Goal: Information Seeking & Learning: Understand process/instructions

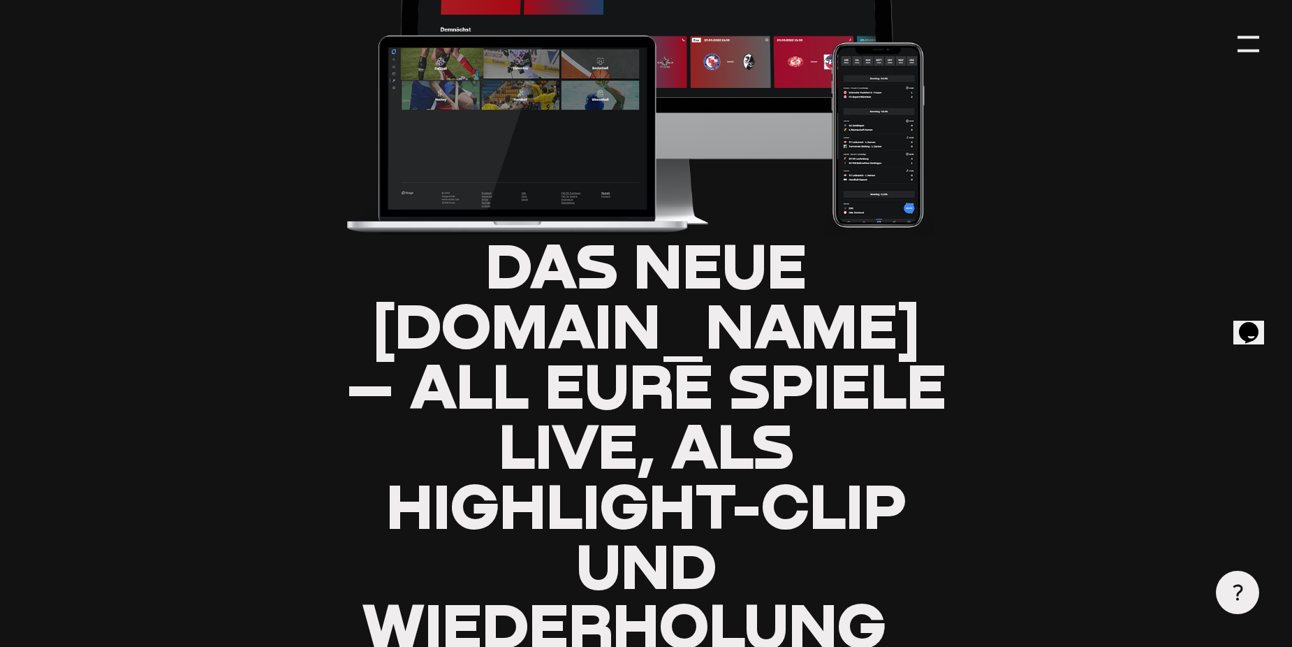
type input "0.8"
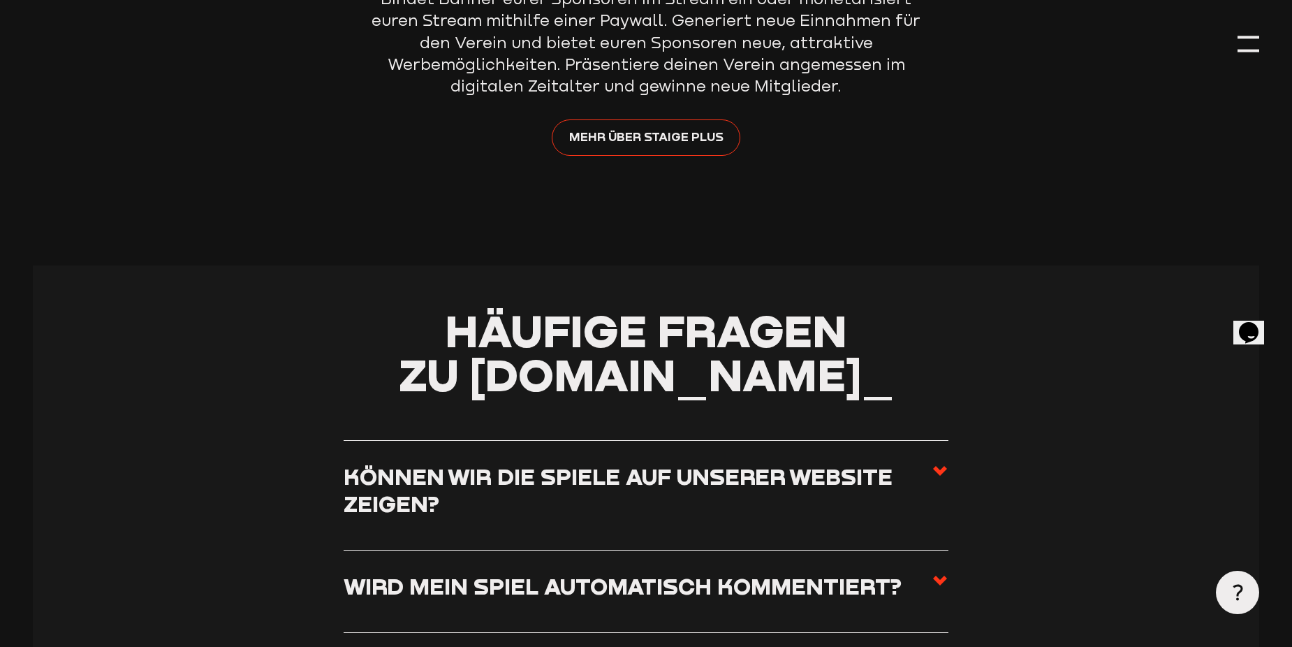
scroll to position [4818, 0]
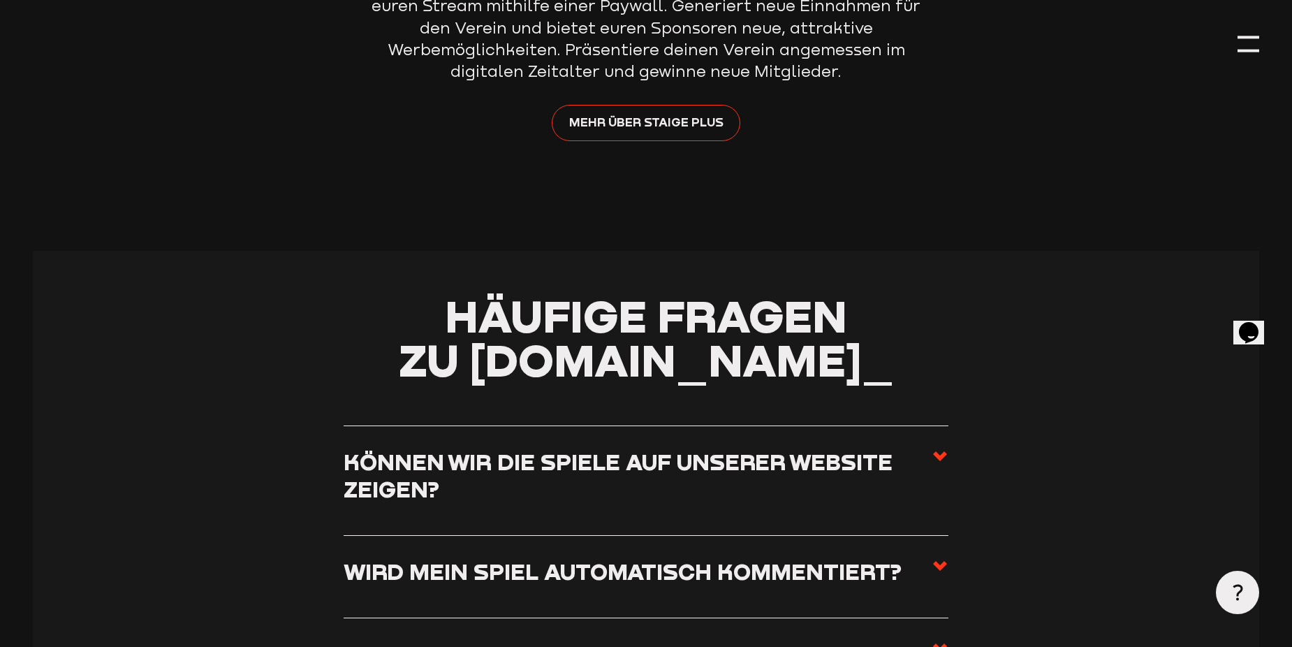
click at [674, 448] on h3 "Können wir die Spiele auf unserer Website zeigen?" at bounding box center [638, 475] width 588 height 54
click at [0, 0] on input "Können wir die Spiele auf unserer Website zeigen?" at bounding box center [0, 0] width 0 height 0
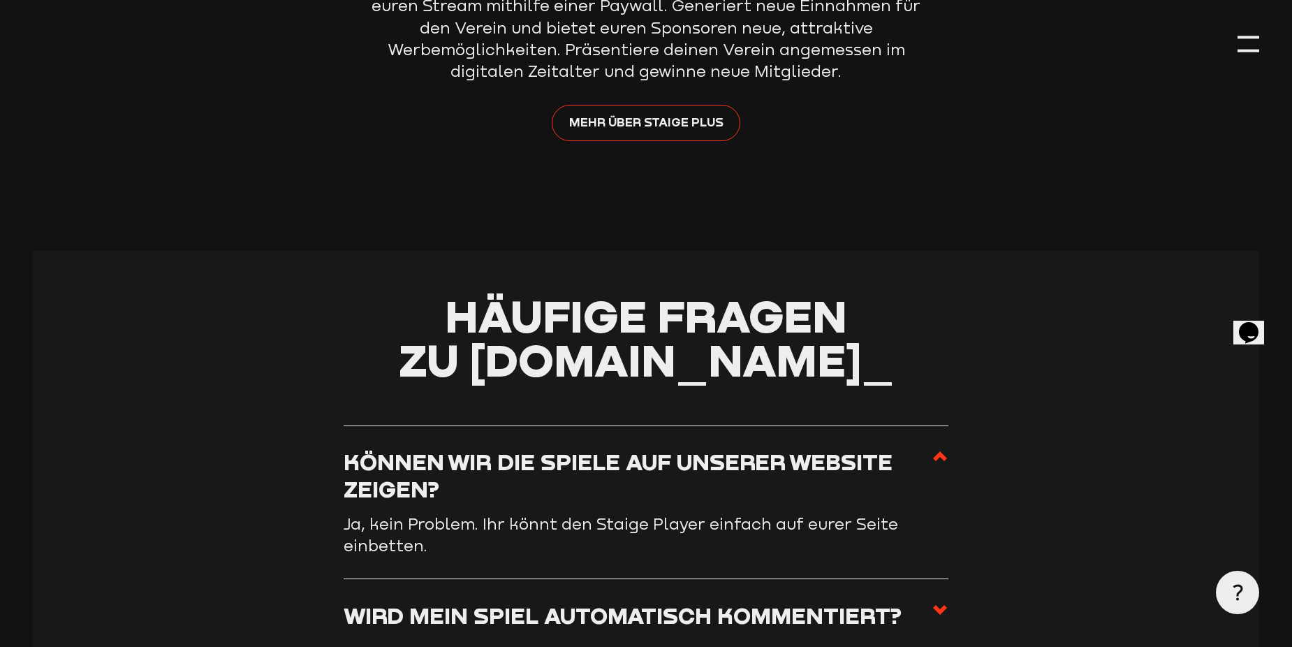
click at [674, 448] on h3 "Können wir die Spiele auf unserer Website zeigen?" at bounding box center [638, 475] width 588 height 54
click at [0, 0] on input "Können wir die Spiele auf unserer Website zeigen?" at bounding box center [0, 0] width 0 height 0
click at [881, 601] on h3 "Wird mein Spiel automatisch kommentiert?" at bounding box center [623, 614] width 558 height 27
click at [0, 0] on input "Wird mein Spiel automatisch kommentiert?" at bounding box center [0, 0] width 0 height 0
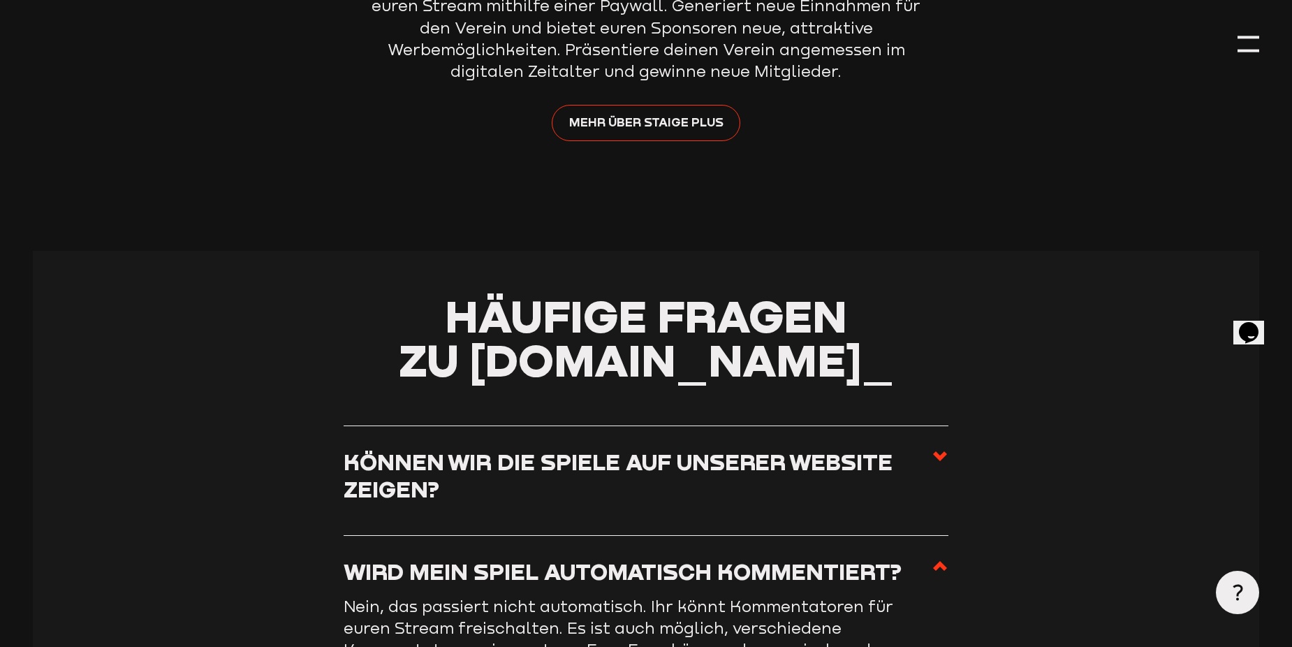
click at [941, 536] on li "Wird mein Spiel automatisch kommentiert? Nein, das passiert nicht automatisch. …" at bounding box center [646, 621] width 605 height 170
click at [941, 561] on use at bounding box center [940, 566] width 14 height 10
click at [0, 0] on input "Wird mein Spiel automatisch kommentiert?" at bounding box center [0, 0] width 0 height 0
click at [934, 561] on use at bounding box center [940, 566] width 14 height 10
click at [0, 0] on input "Wird mein Spiel automatisch kommentiert?" at bounding box center [0, 0] width 0 height 0
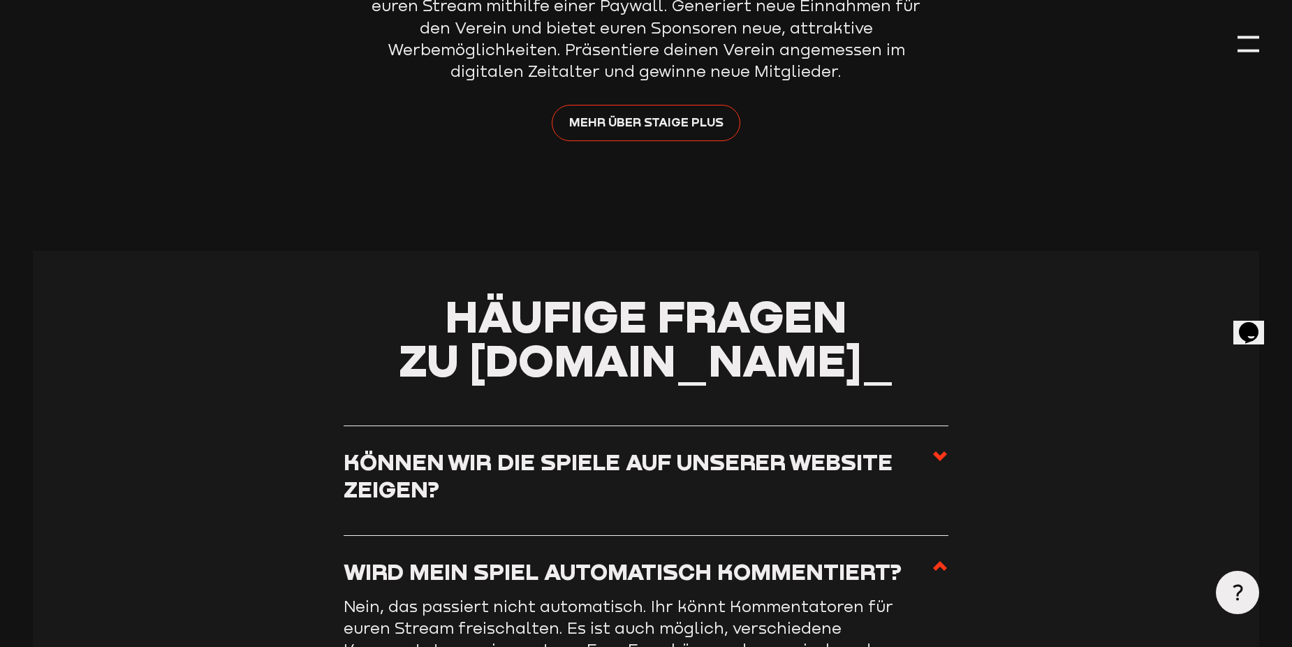
click at [932, 448] on icon at bounding box center [939, 456] width 17 height 17
click at [0, 0] on input "Können wir die Spiele auf unserer Website zeigen?" at bounding box center [0, 0] width 0 height 0
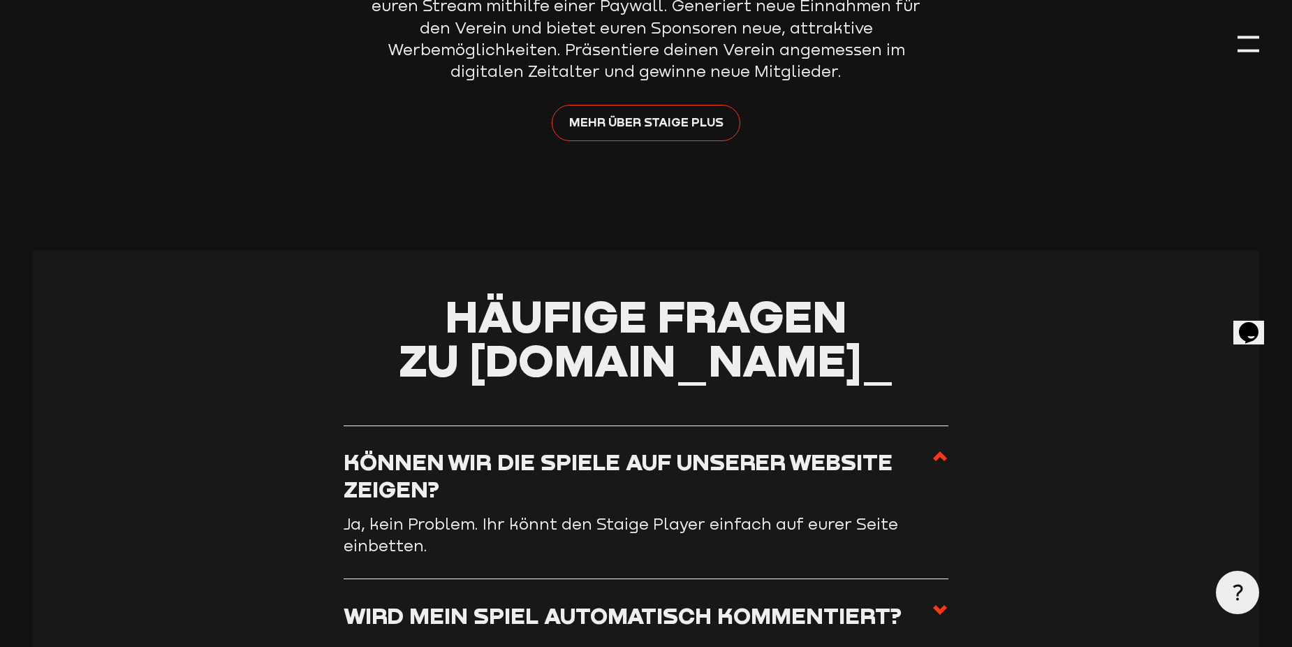
click at [932, 448] on icon at bounding box center [939, 456] width 17 height 17
click at [0, 0] on input "Können wir die Spiele auf unserer Website zeigen?" at bounding box center [0, 0] width 0 height 0
click at [939, 451] on use at bounding box center [940, 456] width 14 height 10
click at [0, 0] on input "Können wir die Spiele auf unserer Website zeigen?" at bounding box center [0, 0] width 0 height 0
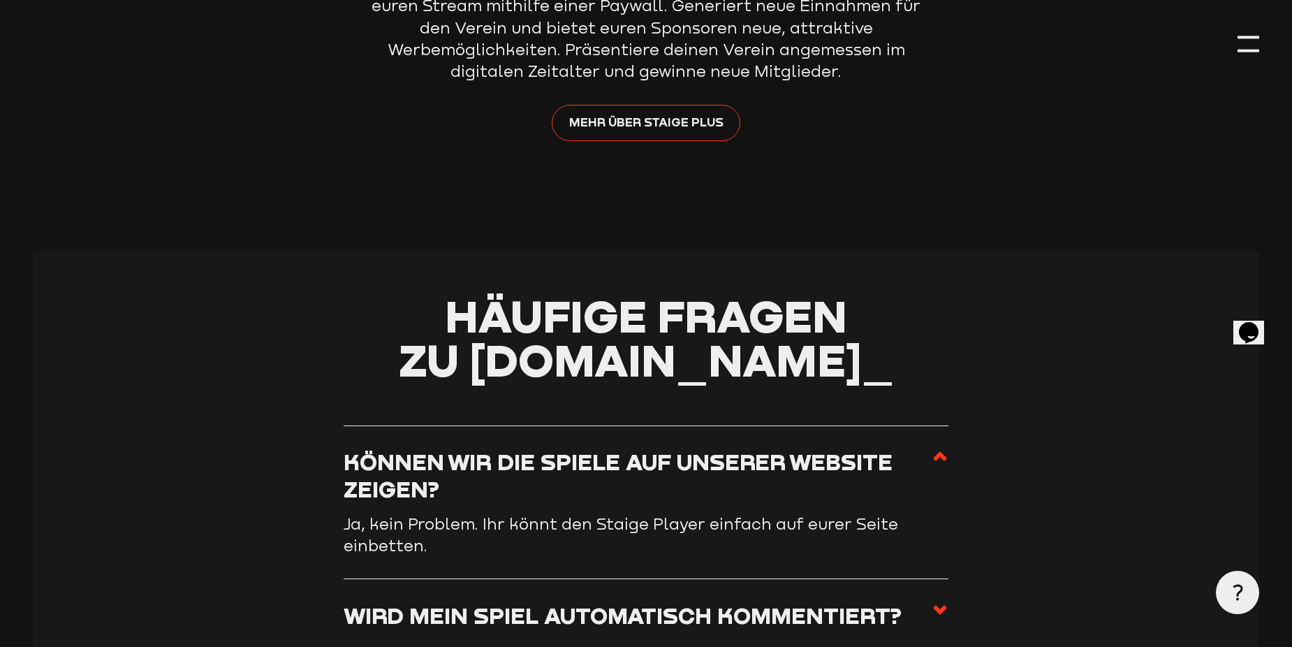
click at [0, 0] on input "Ab wann wird mein erstes Spiel auf Staige.tv übertragen?" at bounding box center [0, 0] width 0 height 0
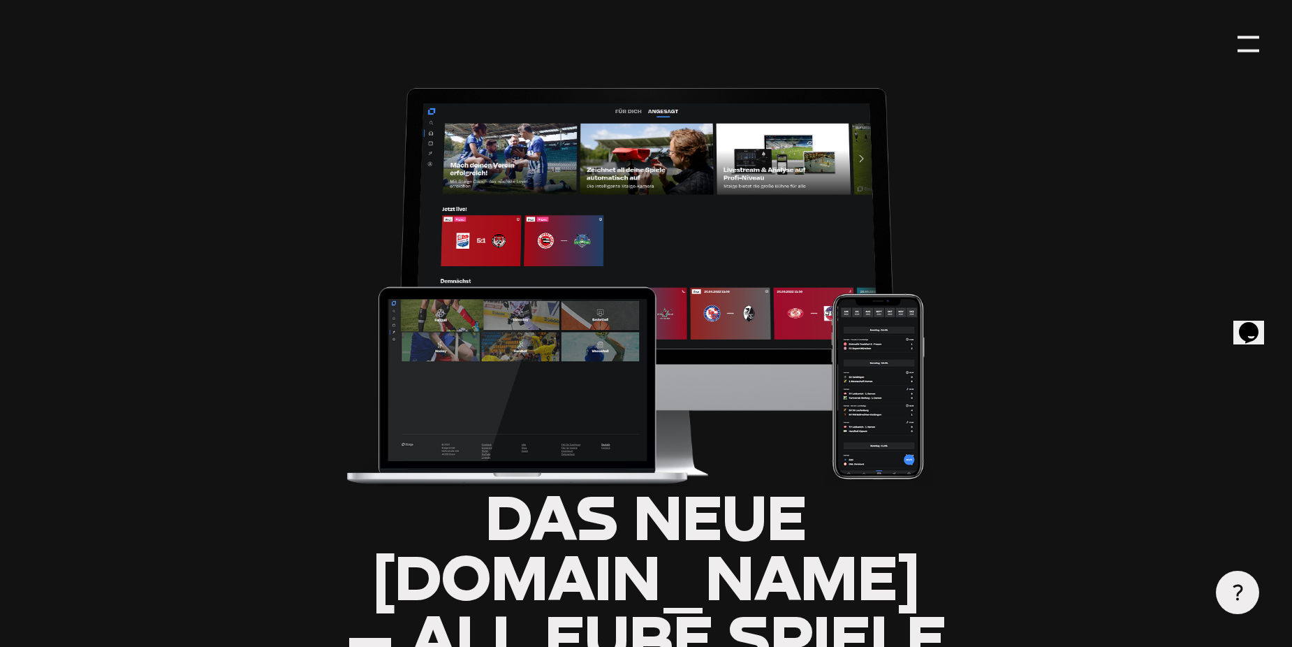
scroll to position [0, 0]
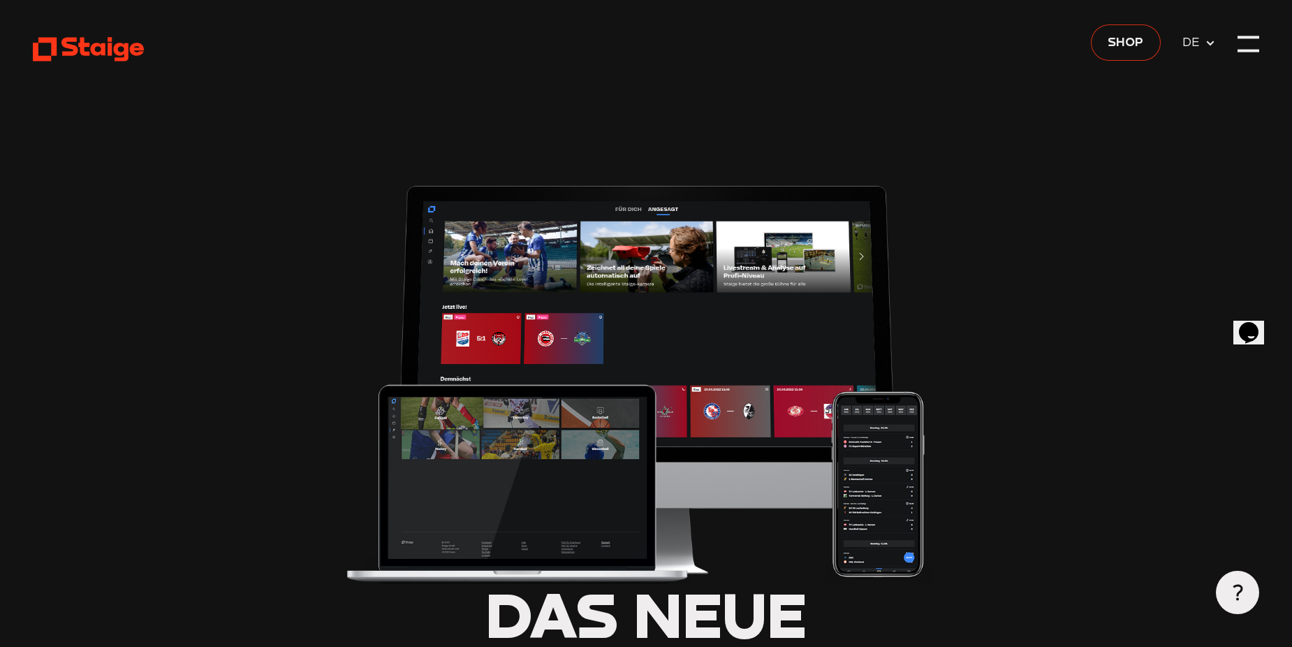
click at [1114, 49] on span "Shop" at bounding box center [1125, 41] width 36 height 19
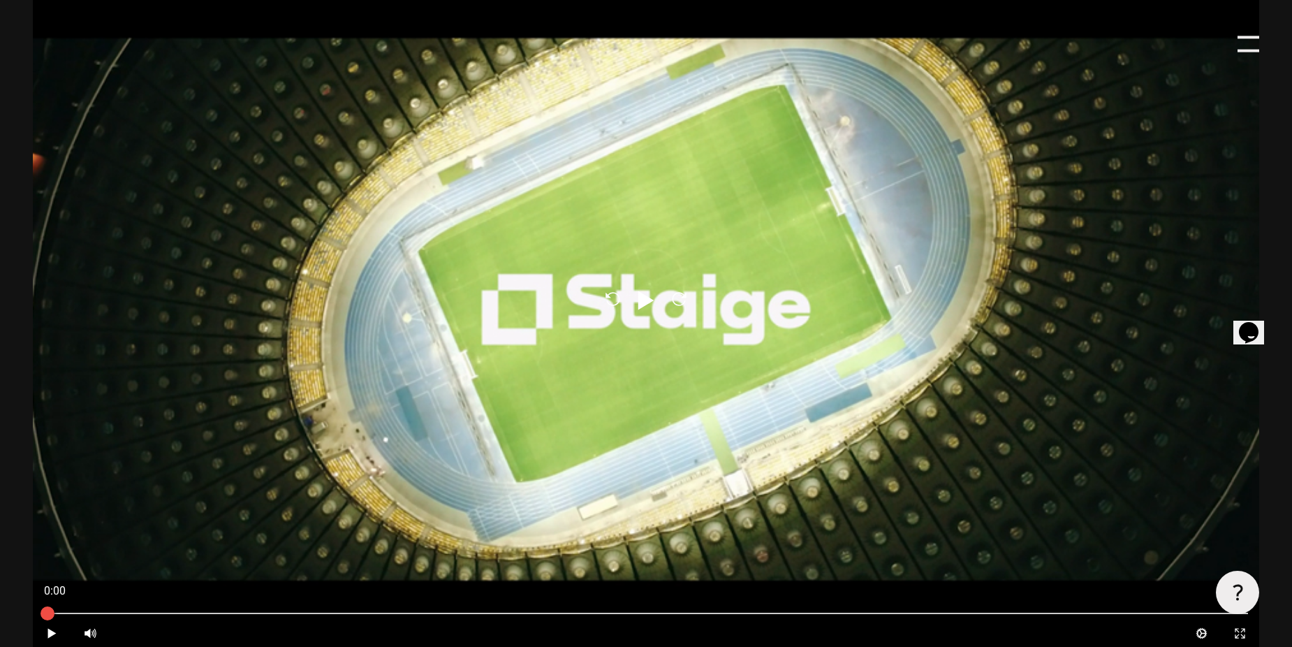
scroll to position [838, 0]
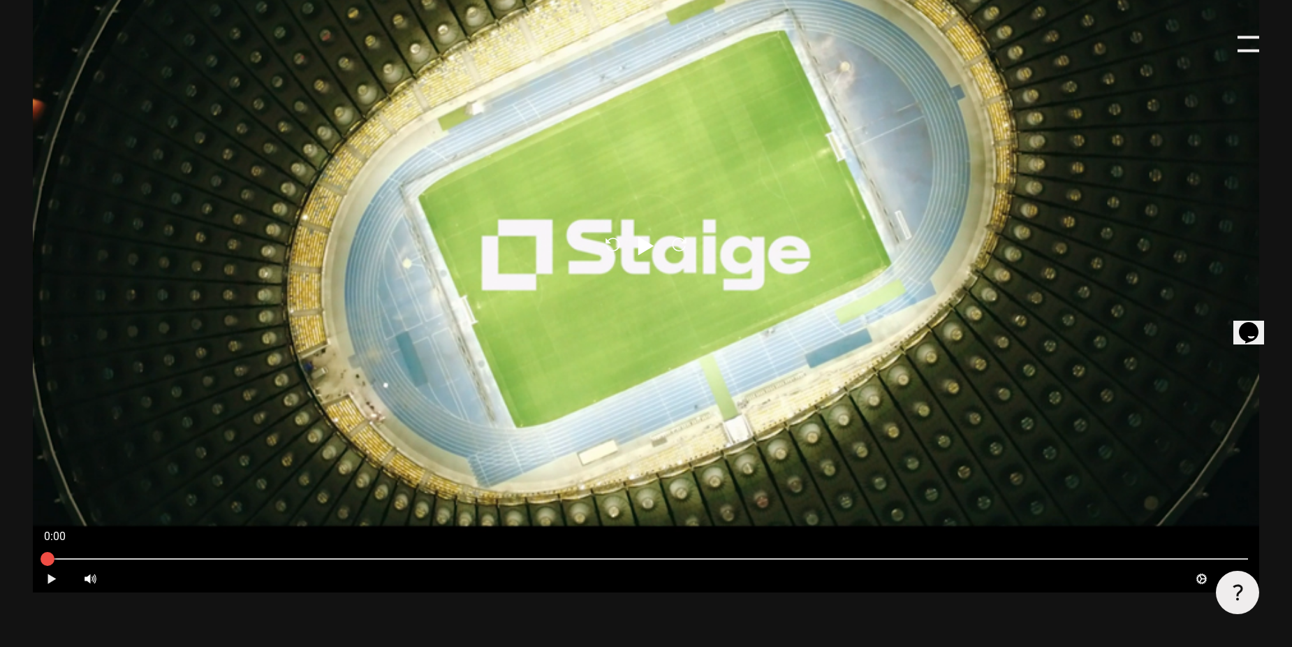
click at [48, 584] on icon "Play" at bounding box center [51, 578] width 13 height 13
type input "0.8"
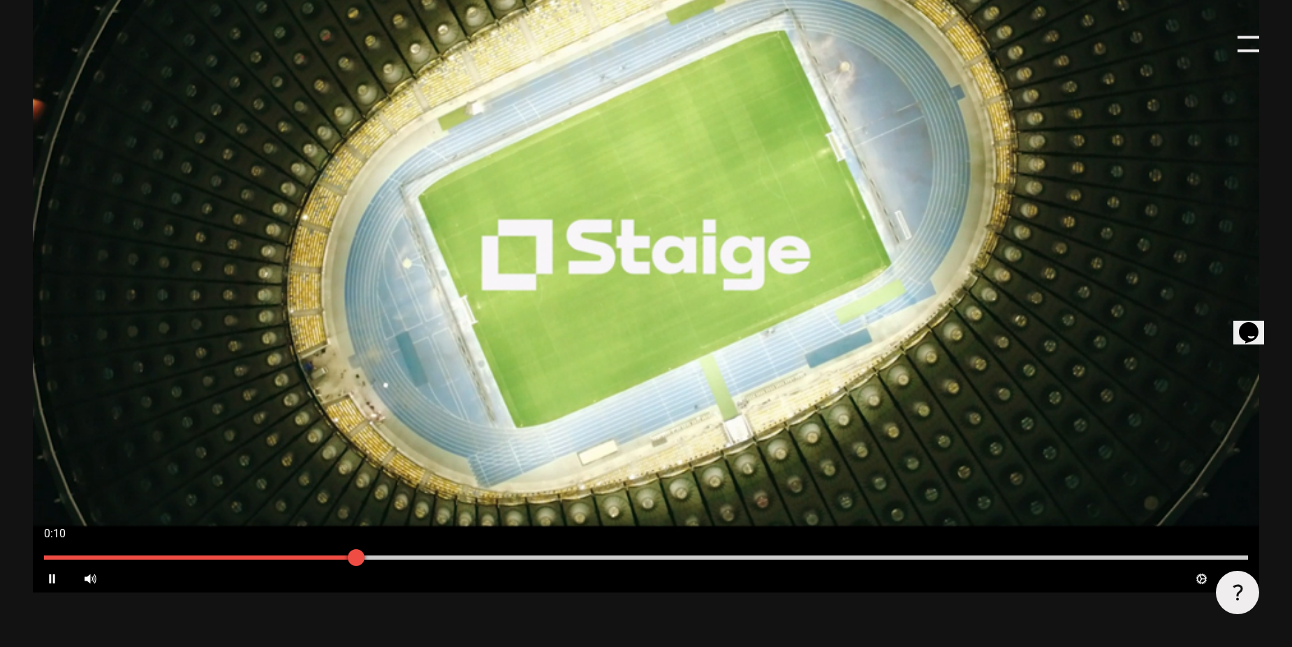
click at [520, 559] on div at bounding box center [646, 557] width 1204 height 4
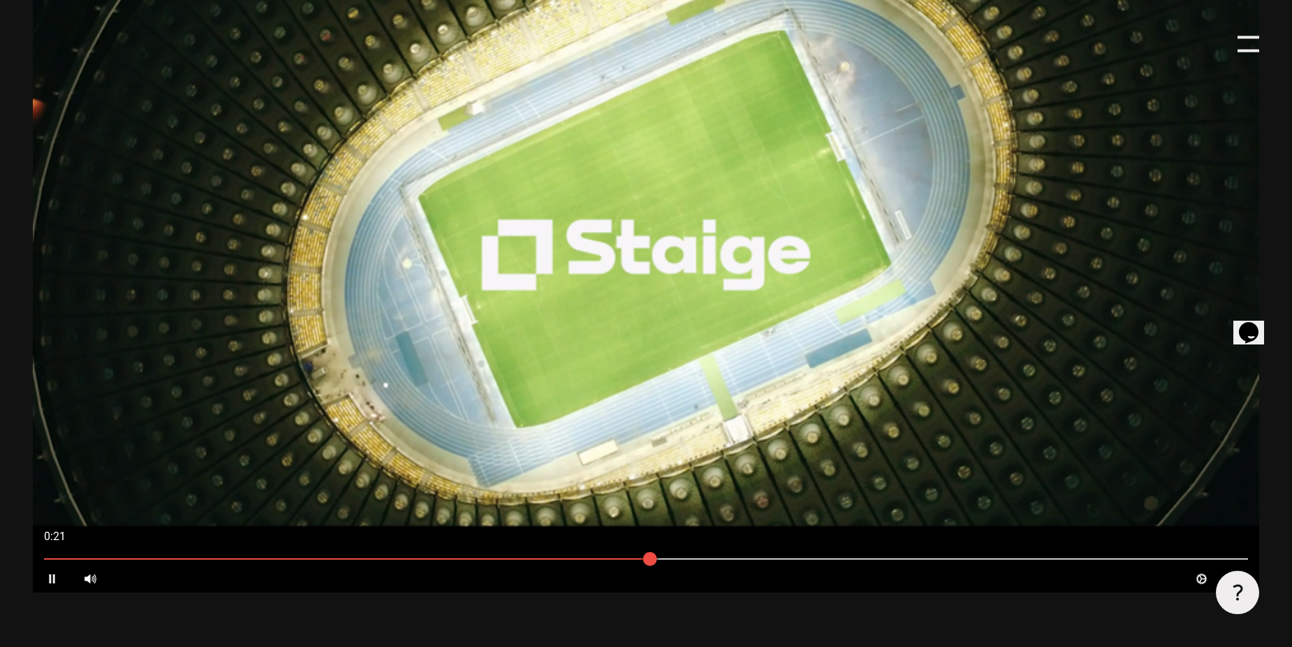
click at [50, 570] on div "0:21 Pause Volume High Cog Expand Medien Close" at bounding box center [646, 556] width 1226 height 73
click at [57, 582] on icon "Pause" at bounding box center [51, 578] width 13 height 13
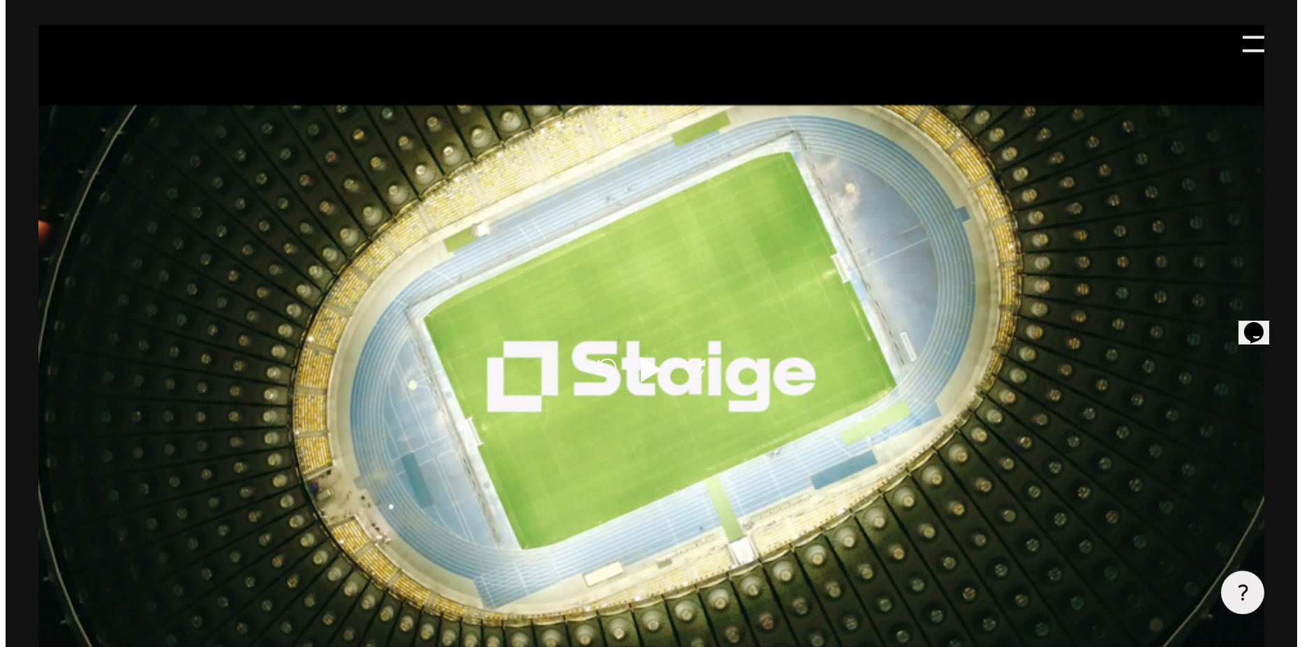
scroll to position [838, 0]
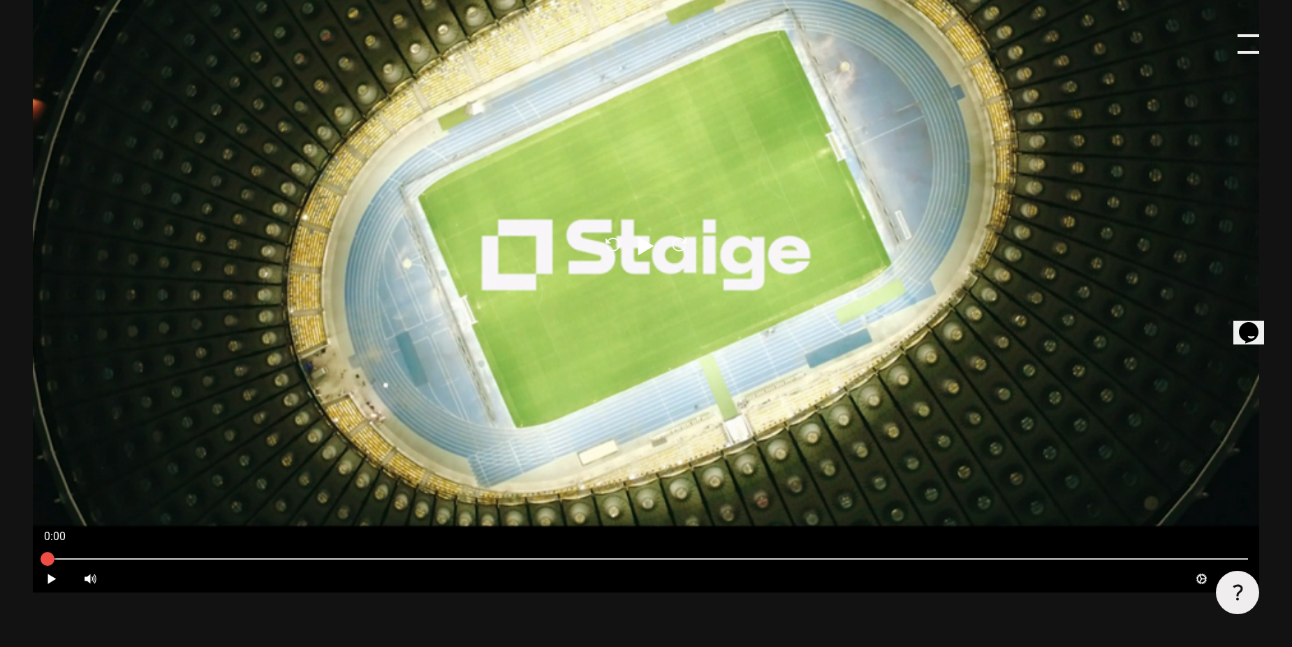
click at [1252, 40] on div at bounding box center [1248, 44] width 22 height 22
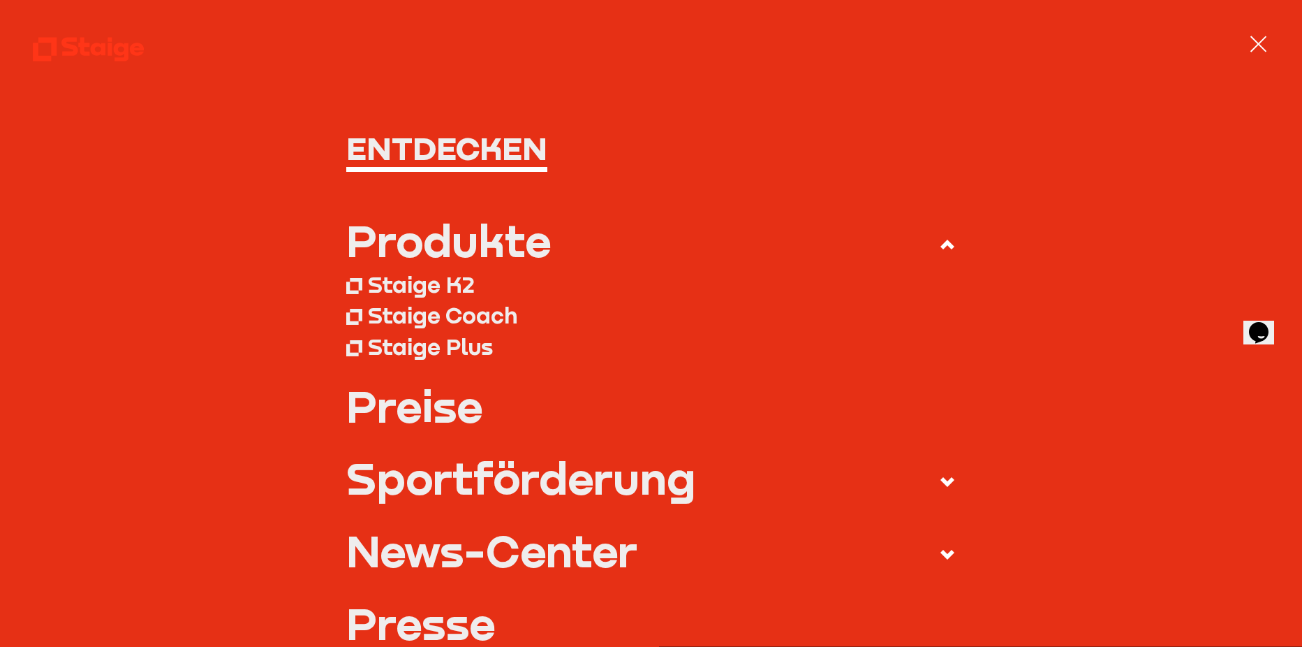
scroll to position [70, 0]
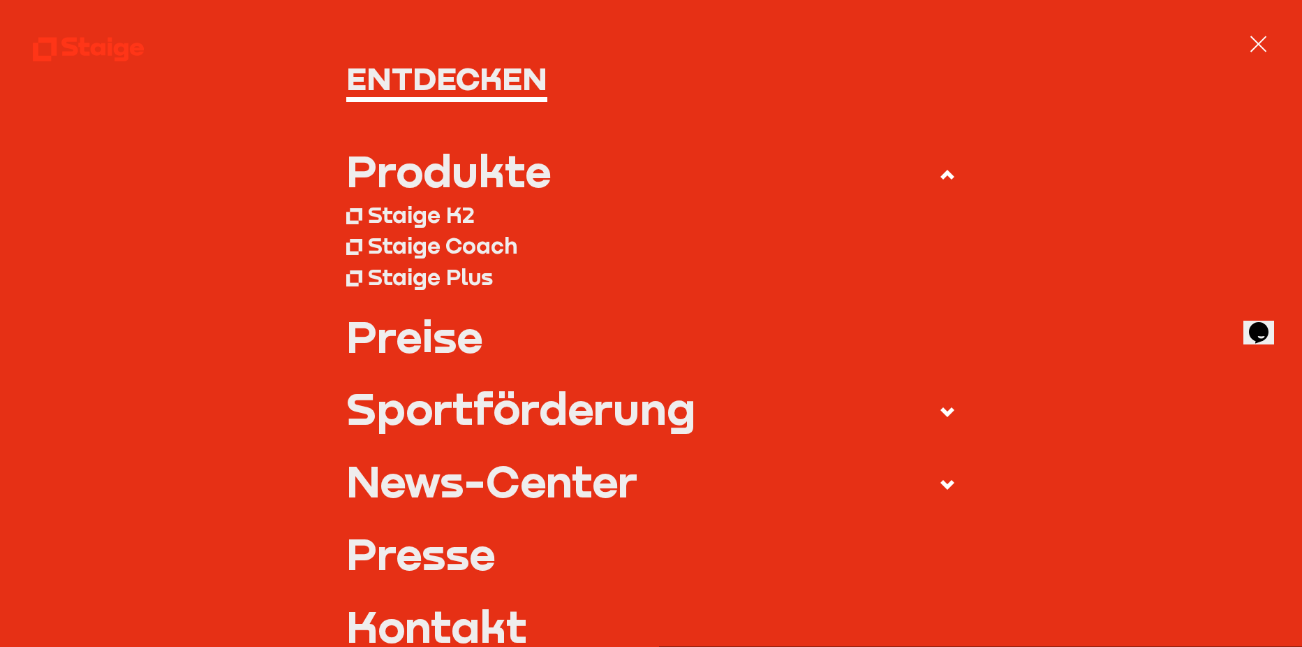
click at [447, 249] on div "Staige Coach" at bounding box center [442, 245] width 149 height 27
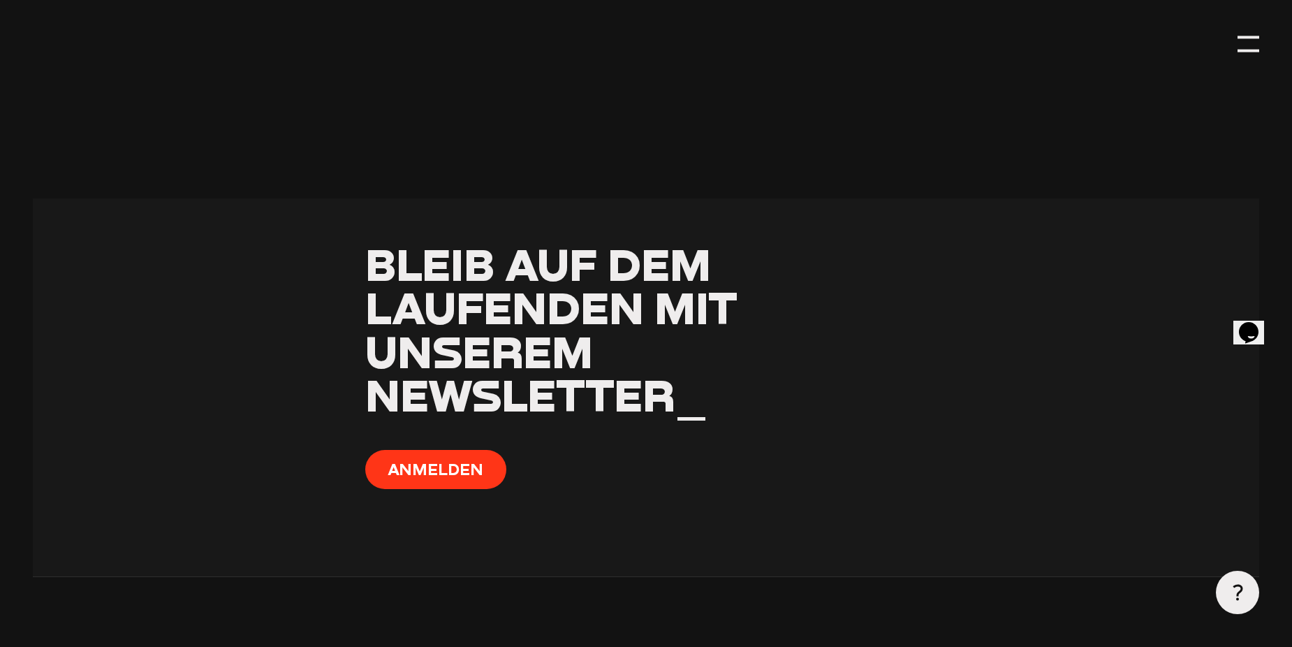
scroll to position [1178, 0]
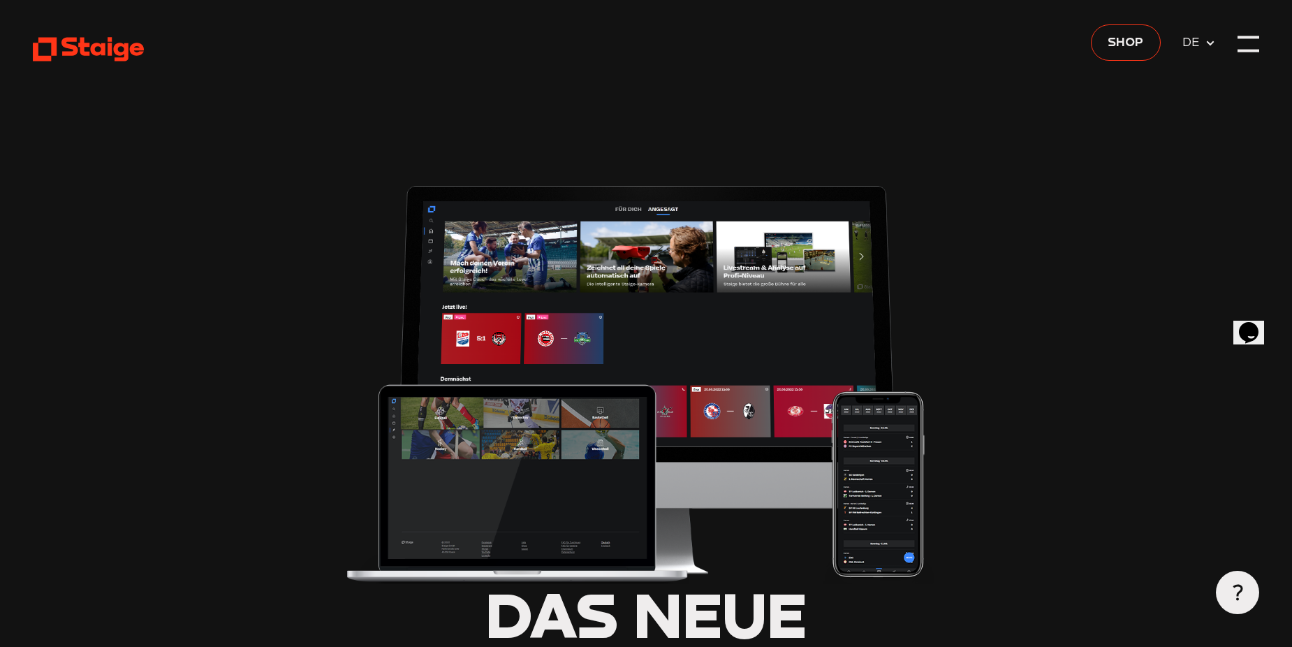
type input "0.8"
click at [1133, 41] on span "Shop" at bounding box center [1125, 41] width 36 height 19
